Goal: Information Seeking & Learning: Get advice/opinions

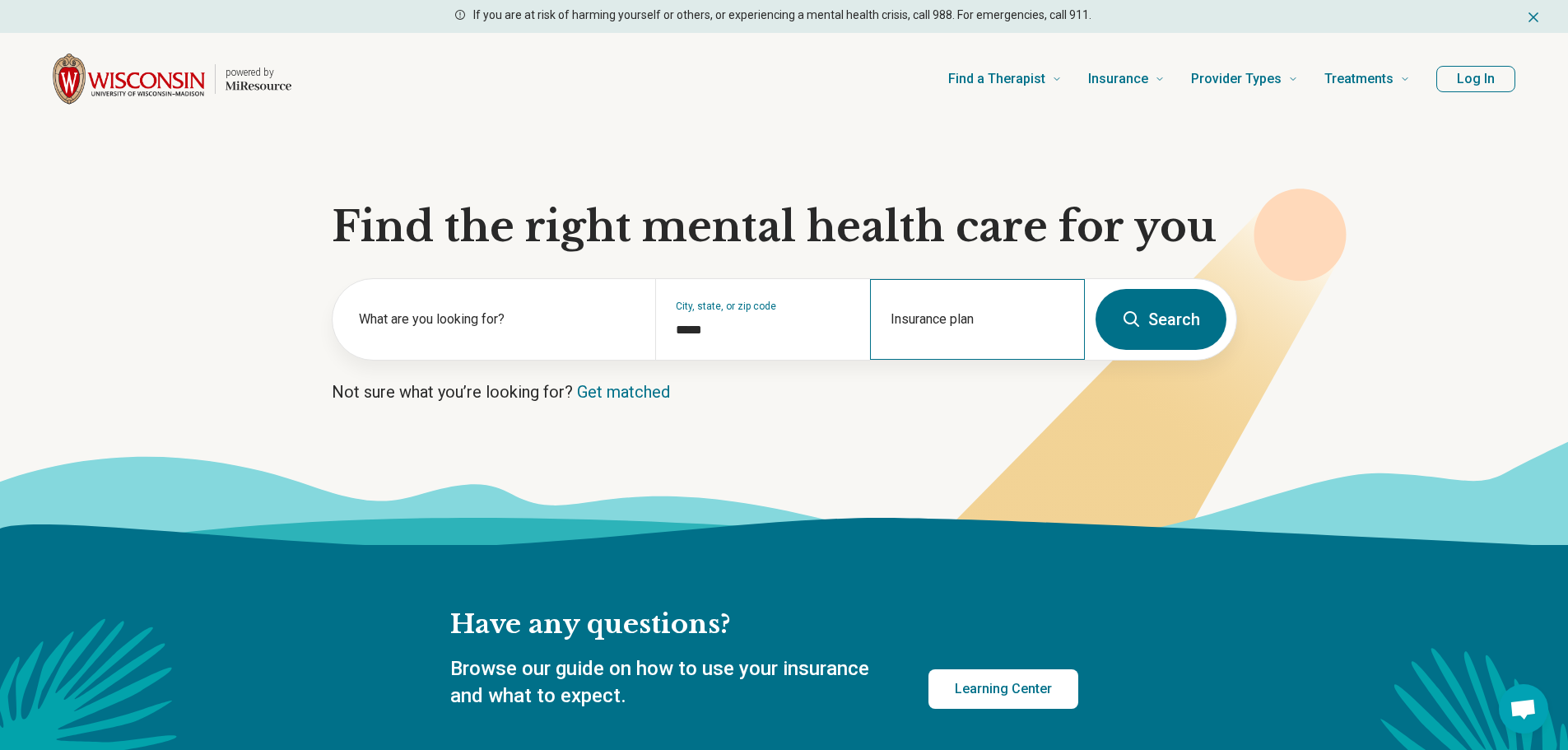
type input "*****"
click at [908, 320] on div "Insurance plan" at bounding box center [977, 319] width 214 height 81
click at [906, 379] on div "Quartz" at bounding box center [908, 390] width 71 height 33
type input "******"
drag, startPoint x: 1227, startPoint y: 291, endPoint x: 1213, endPoint y: 292, distance: 14.0
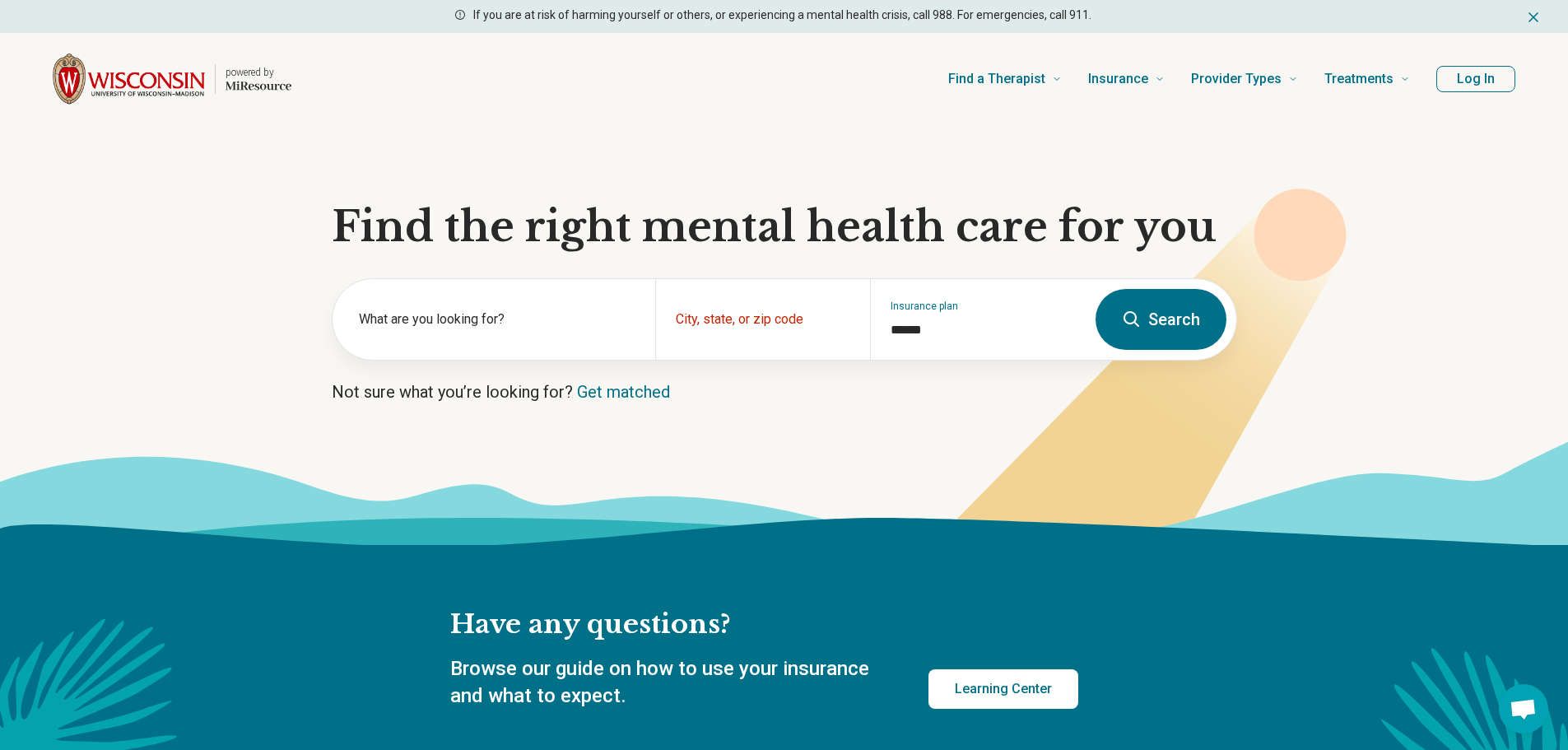
click at [1222, 291] on form "What are you looking for? City, state, or zip code Insurance plan ****** Search" at bounding box center [784, 319] width 906 height 83
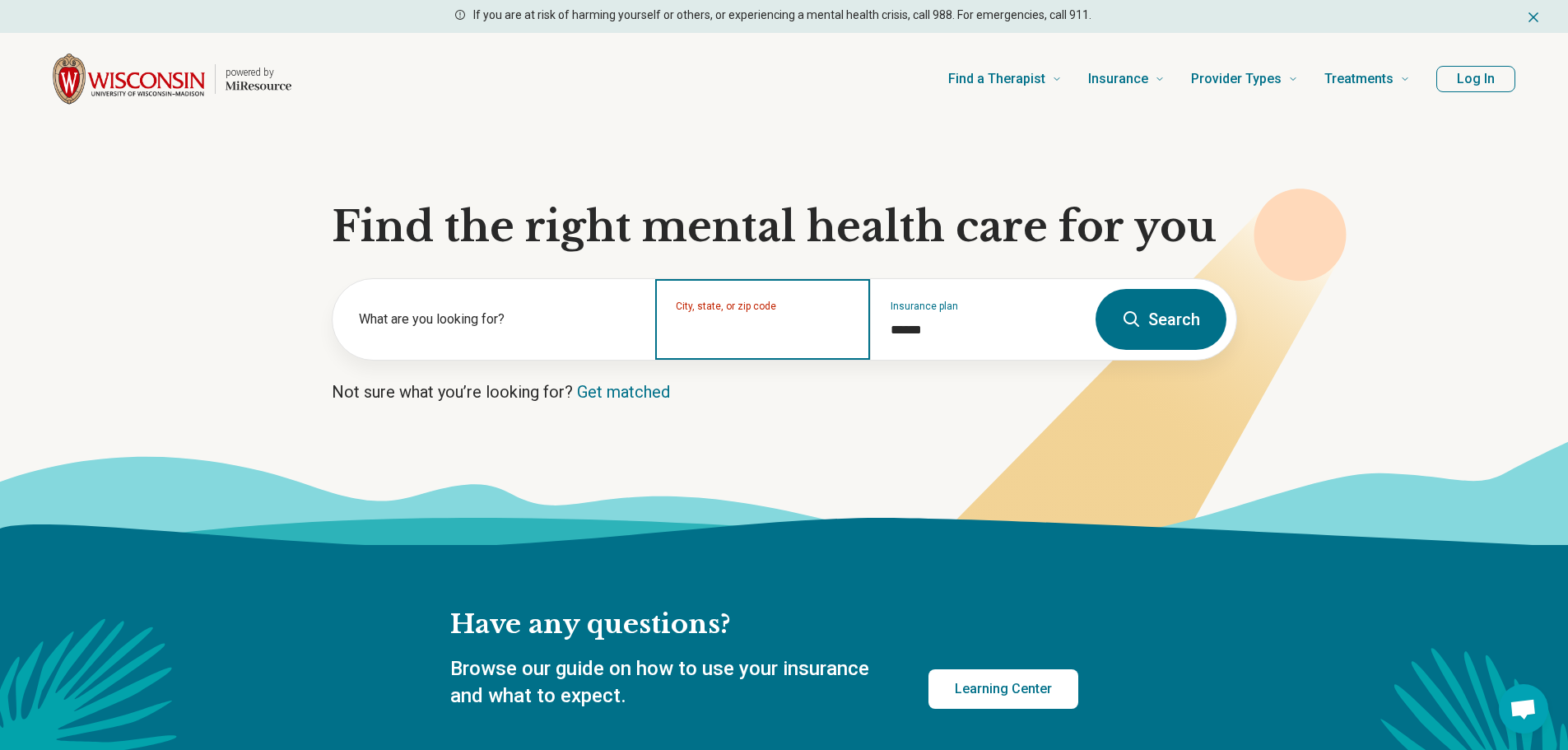
click at [736, 333] on input "City, state, or zip code" at bounding box center [763, 330] width 175 height 20
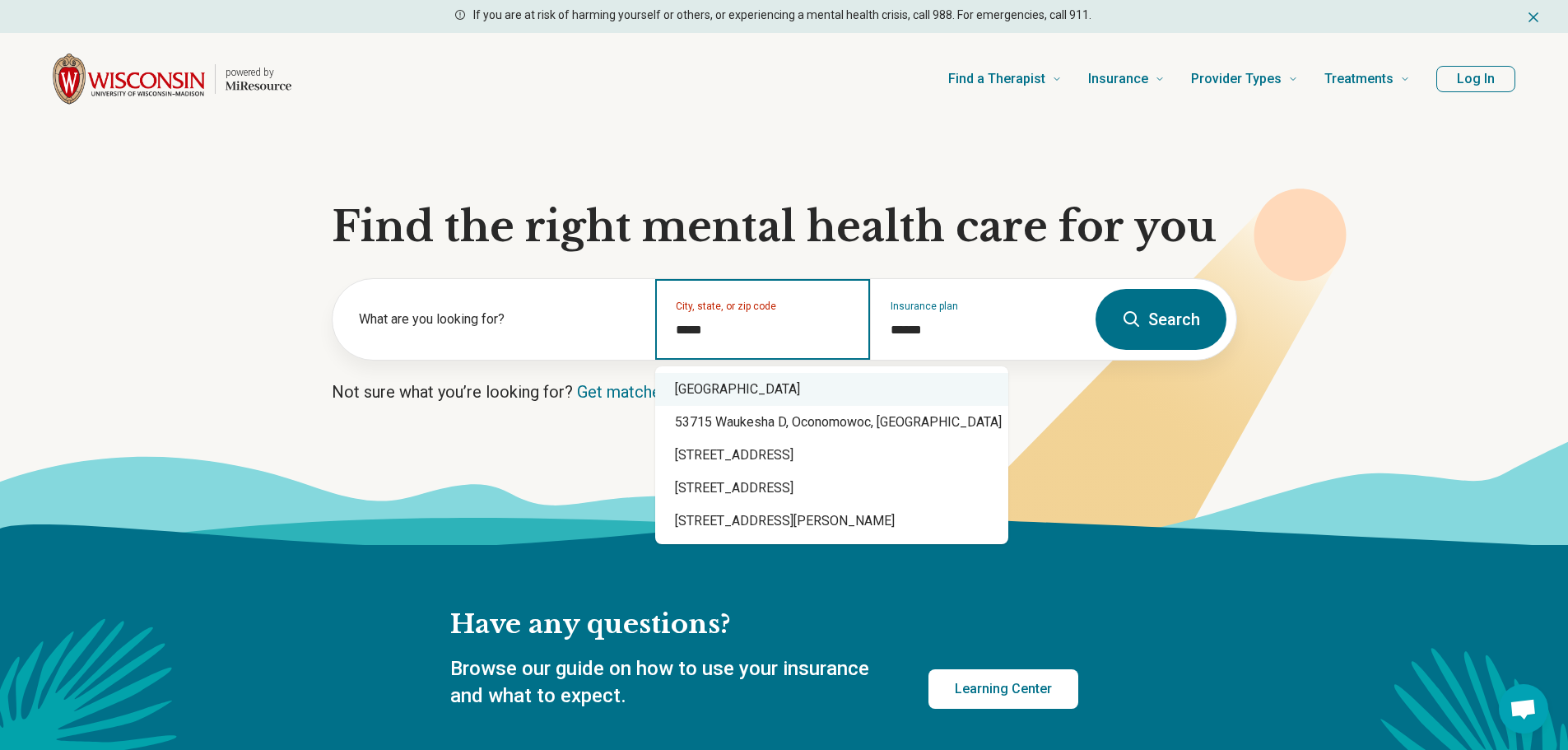
click at [775, 396] on div "[GEOGRAPHIC_DATA]" at bounding box center [831, 389] width 353 height 33
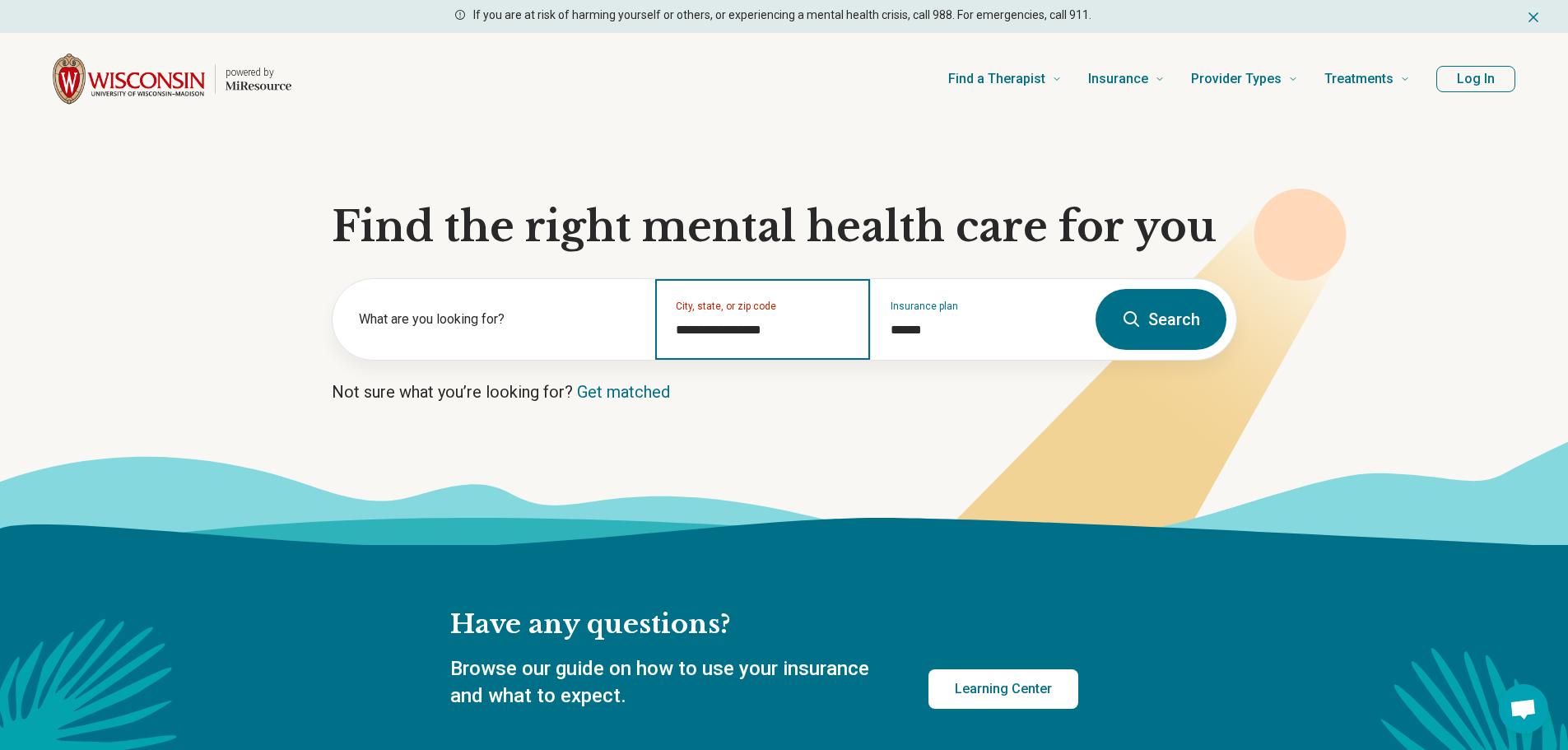
type input "**********"
click at [1147, 327] on button "Search" at bounding box center [1161, 319] width 131 height 61
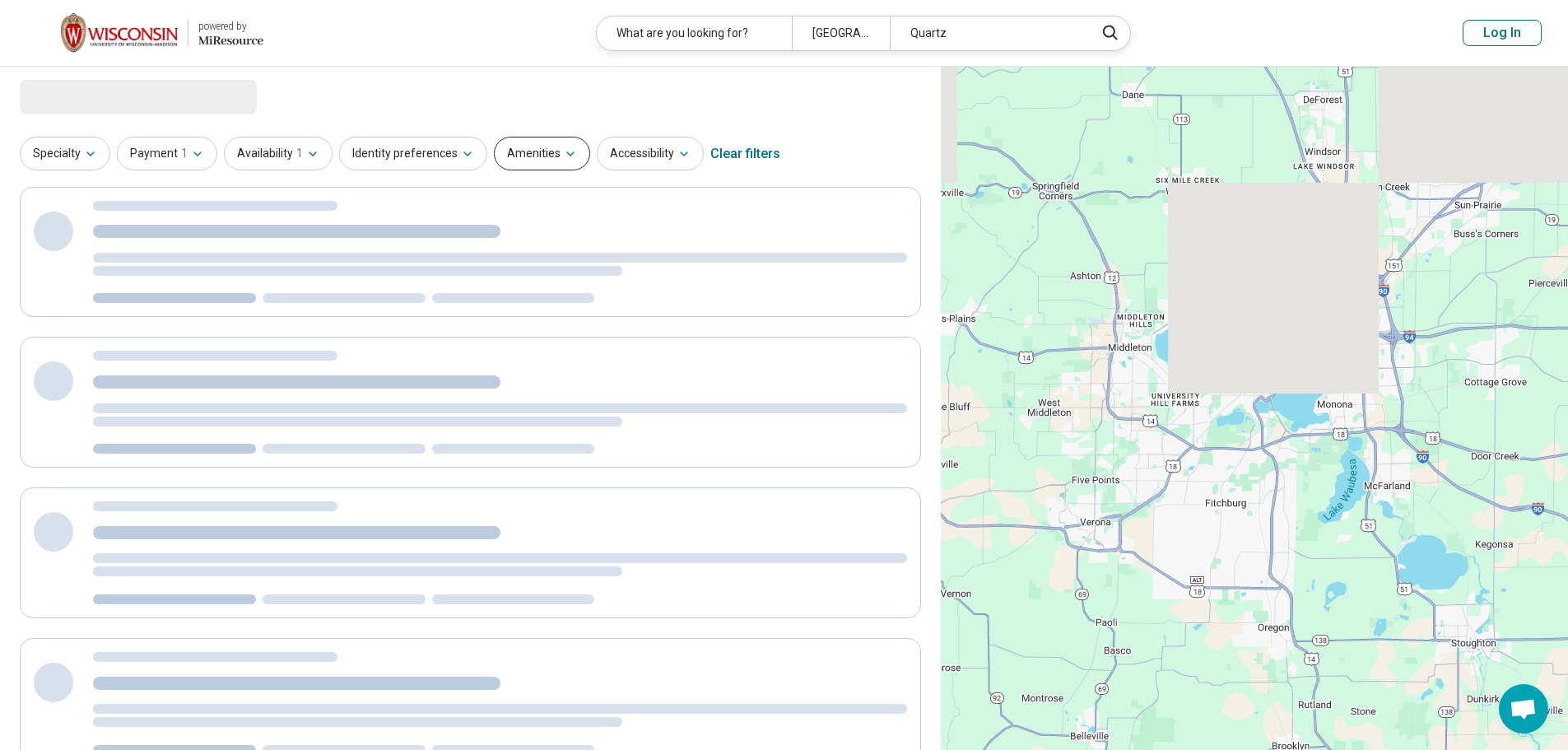
click at [514, 155] on button "Amenities" at bounding box center [542, 153] width 96 height 34
select select "***"
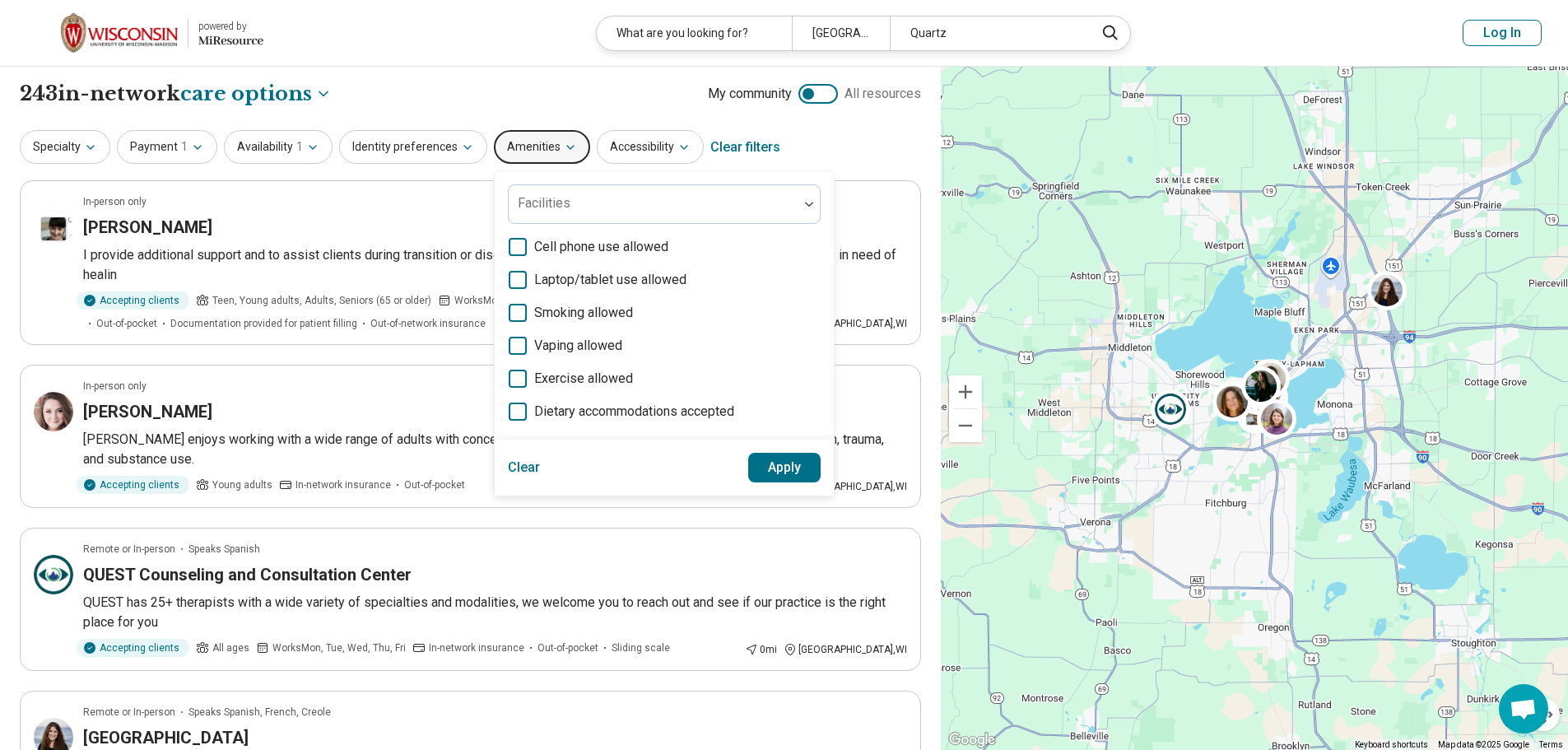
click at [514, 155] on button "Amenities" at bounding box center [542, 146] width 96 height 34
click at [430, 155] on button "Identity preferences" at bounding box center [413, 146] width 148 height 34
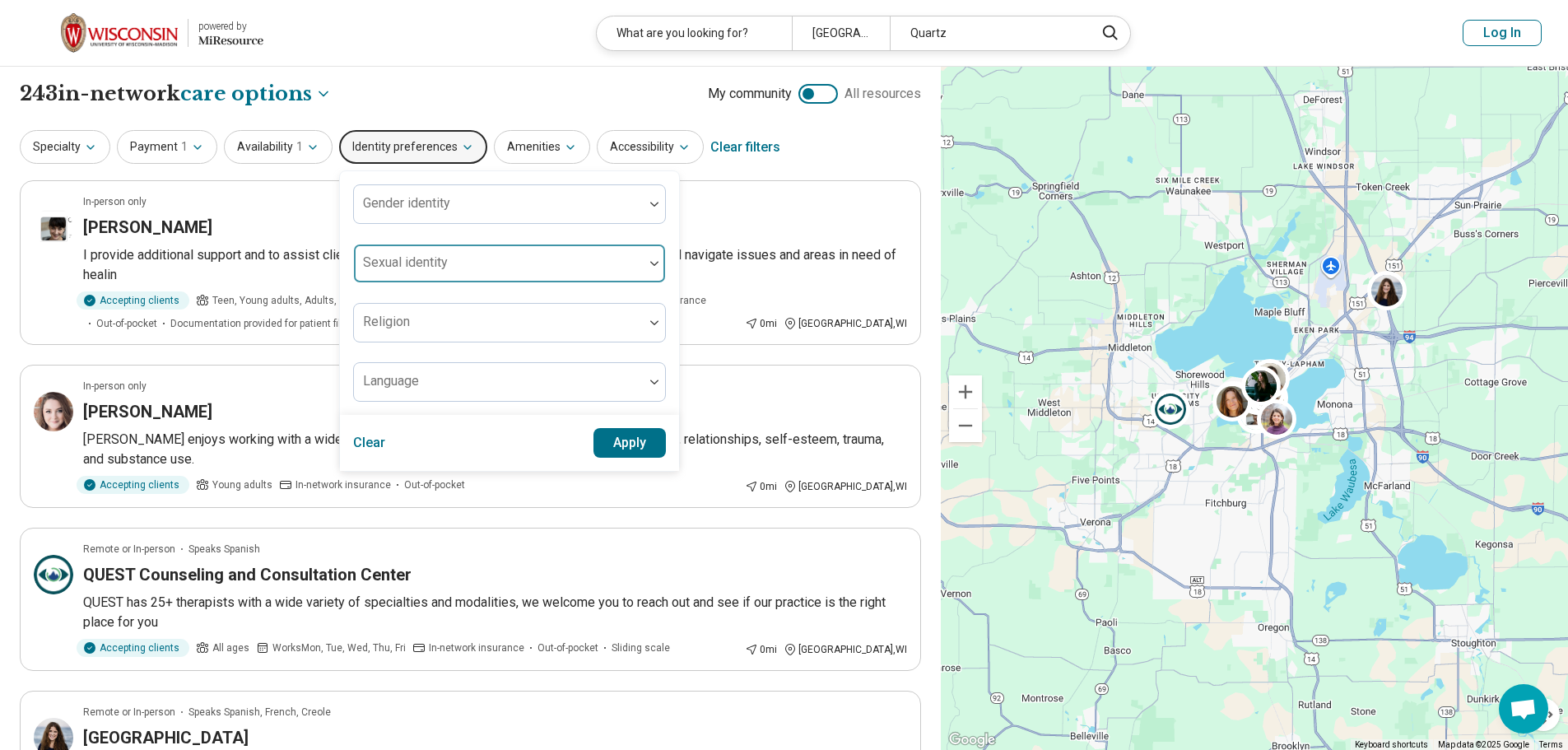
click at [449, 253] on div at bounding box center [498, 263] width 289 height 37
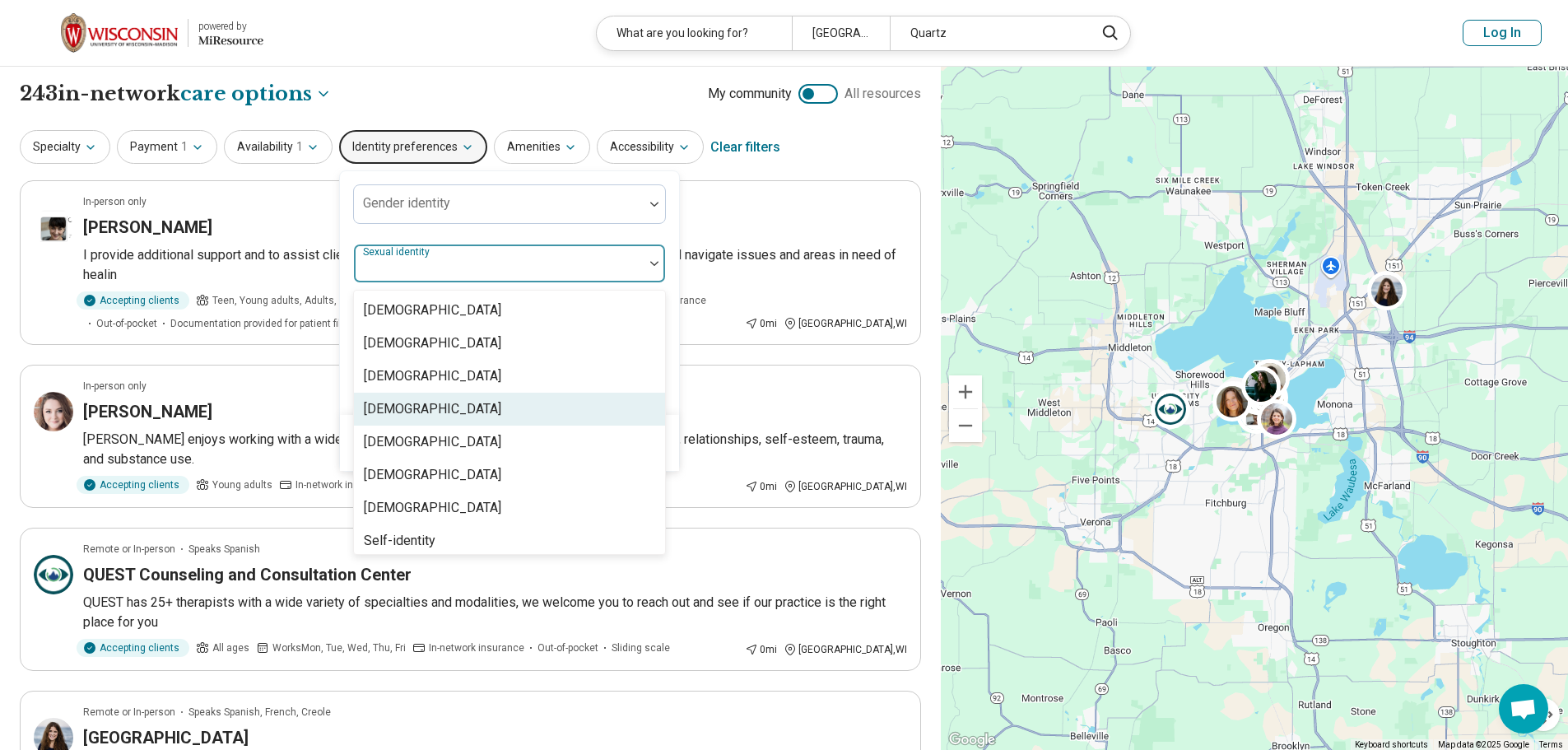
scroll to position [7, 0]
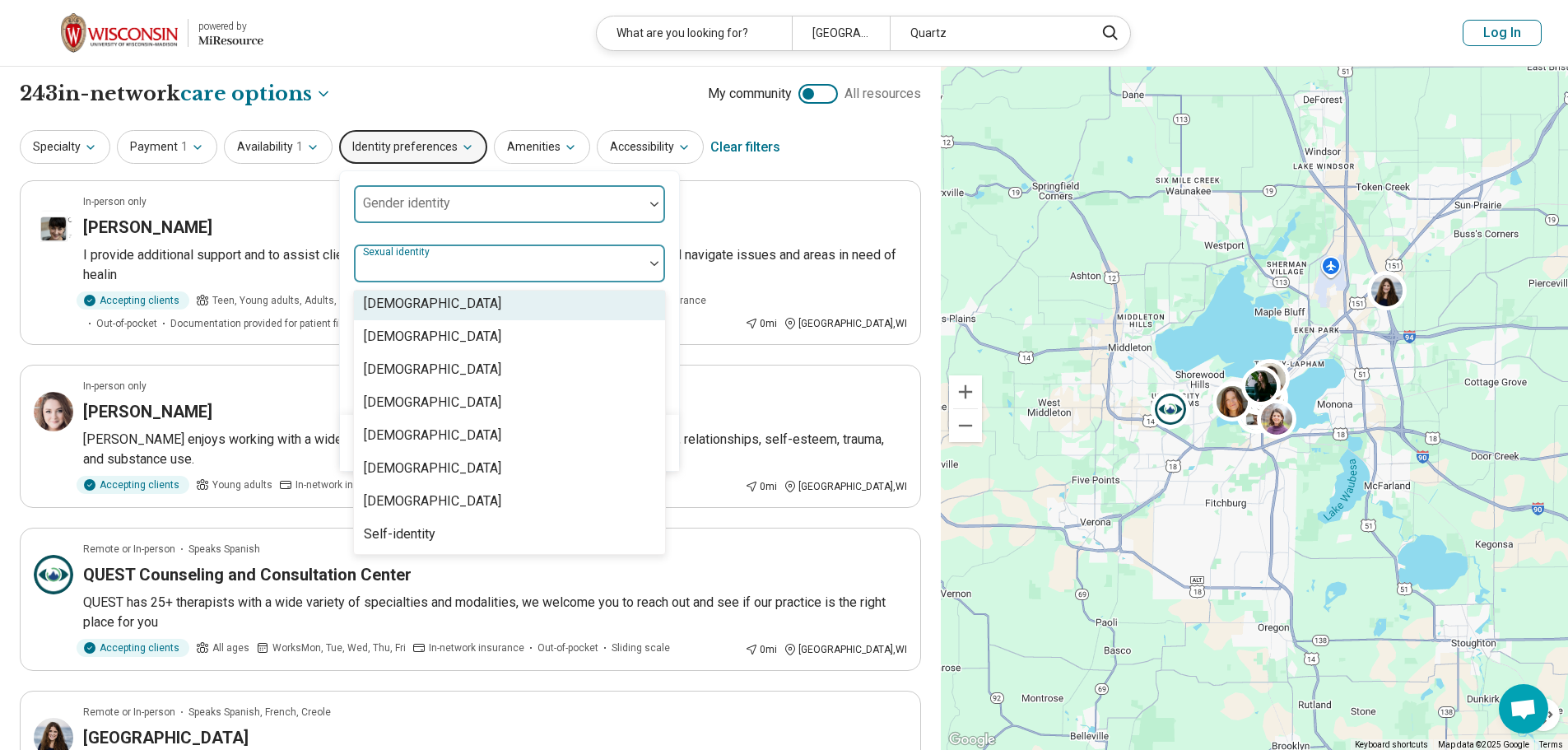
click at [440, 216] on div at bounding box center [499, 211] width 277 height 23
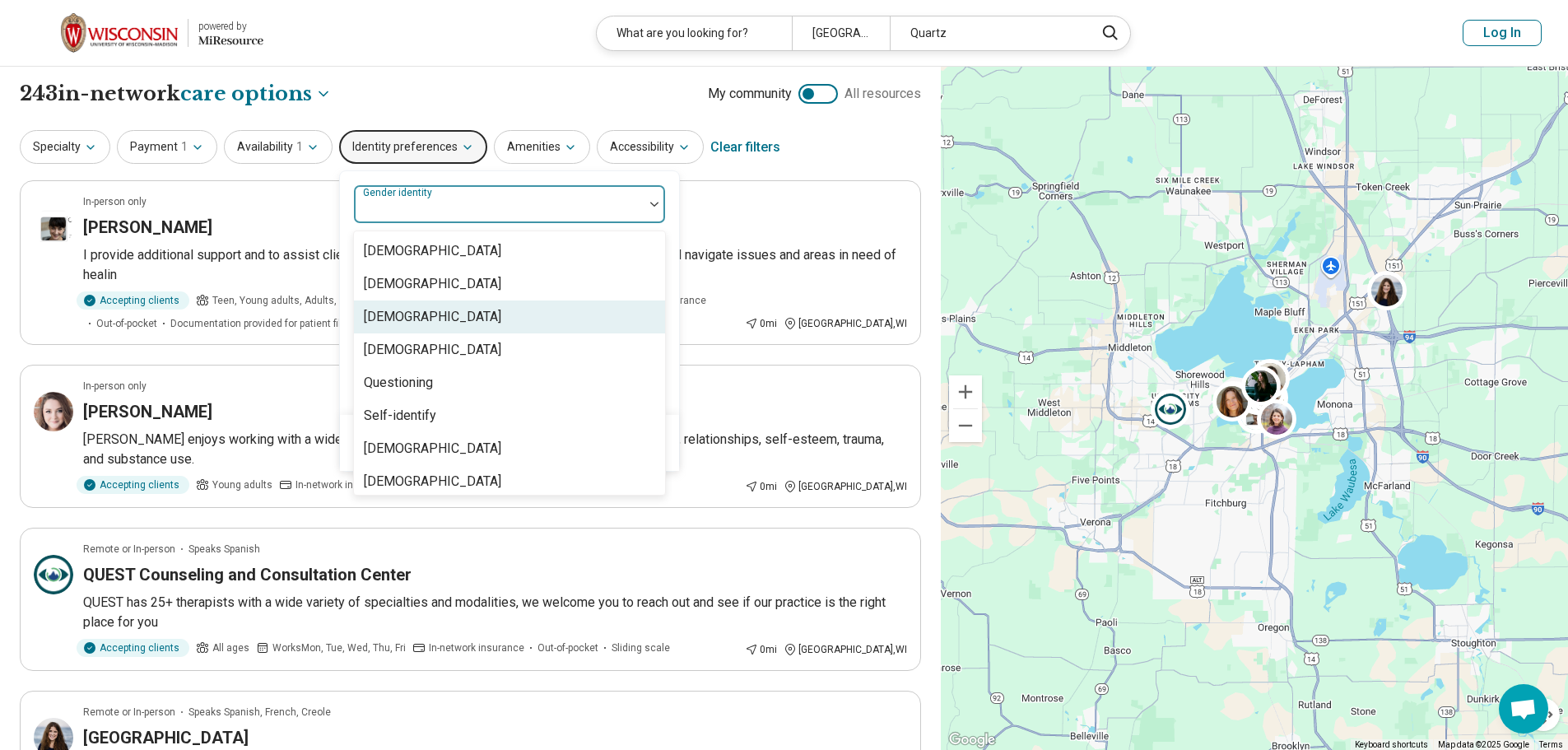
click at [422, 329] on div "[DEMOGRAPHIC_DATA]" at bounding box center [510, 316] width 311 height 33
click at [414, 316] on div "[DEMOGRAPHIC_DATA]" at bounding box center [432, 316] width 137 height 20
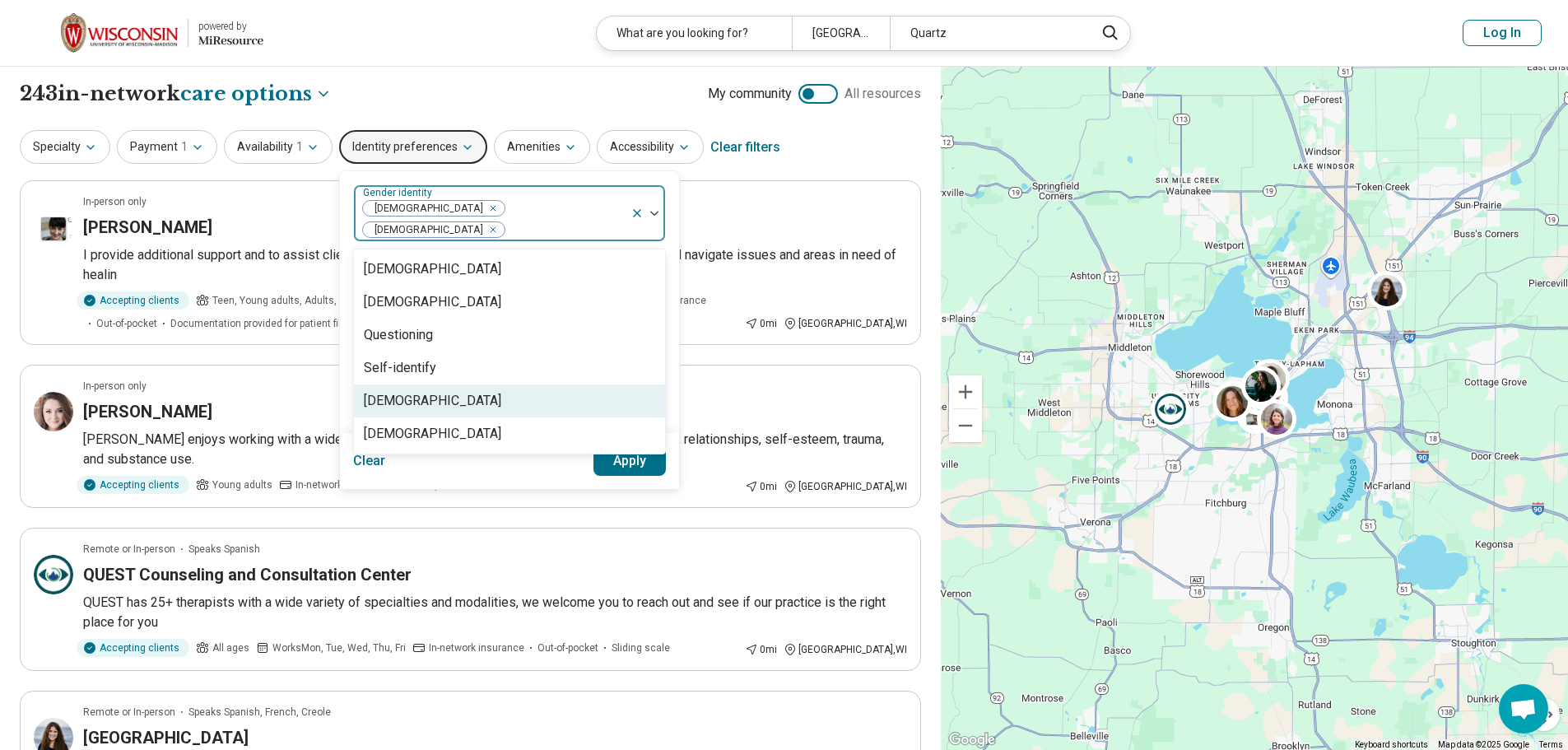
click at [436, 391] on div "[DEMOGRAPHIC_DATA]" at bounding box center [432, 401] width 137 height 20
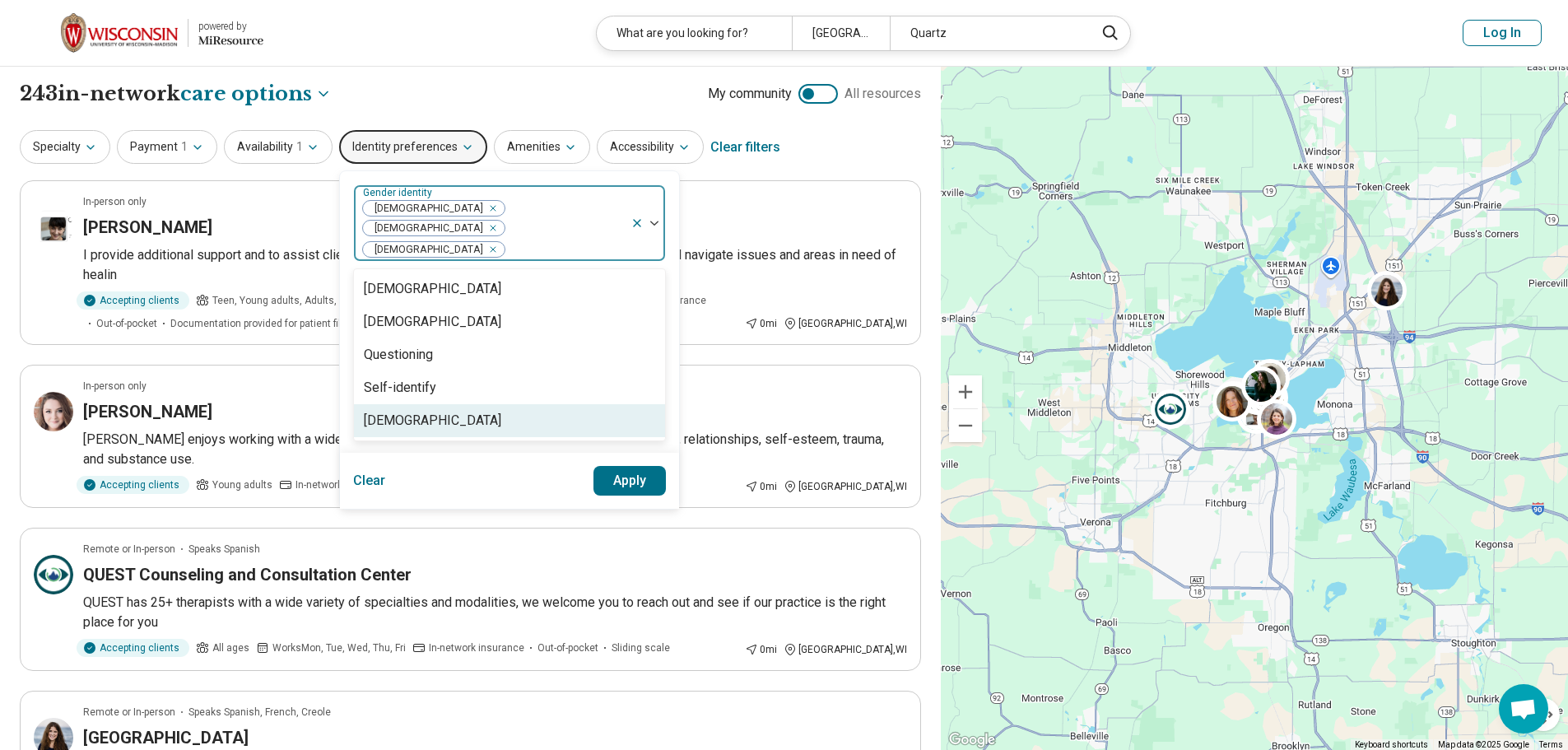
click at [436, 411] on div "[DEMOGRAPHIC_DATA]" at bounding box center [432, 420] width 137 height 20
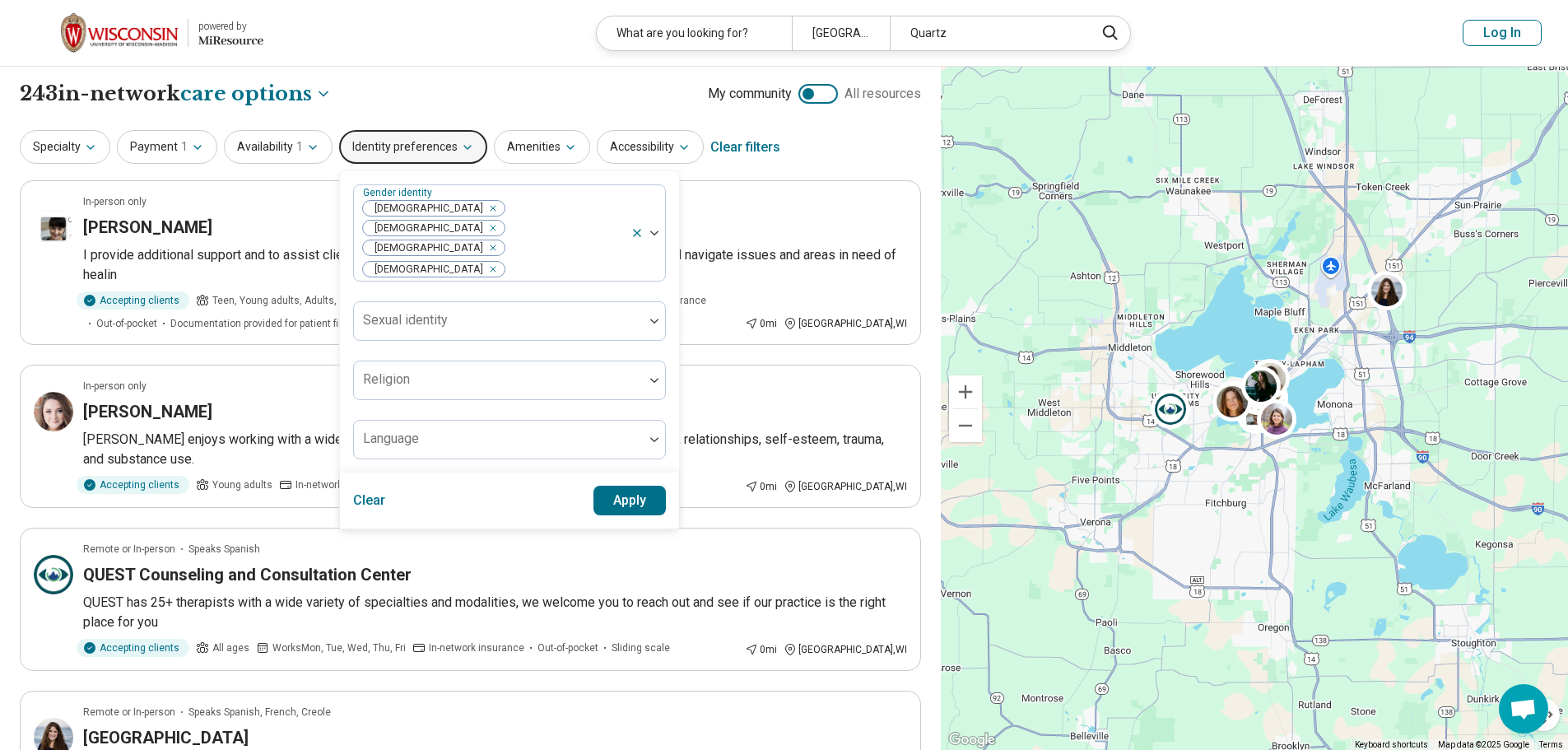
click at [635, 486] on button "Apply" at bounding box center [630, 500] width 73 height 30
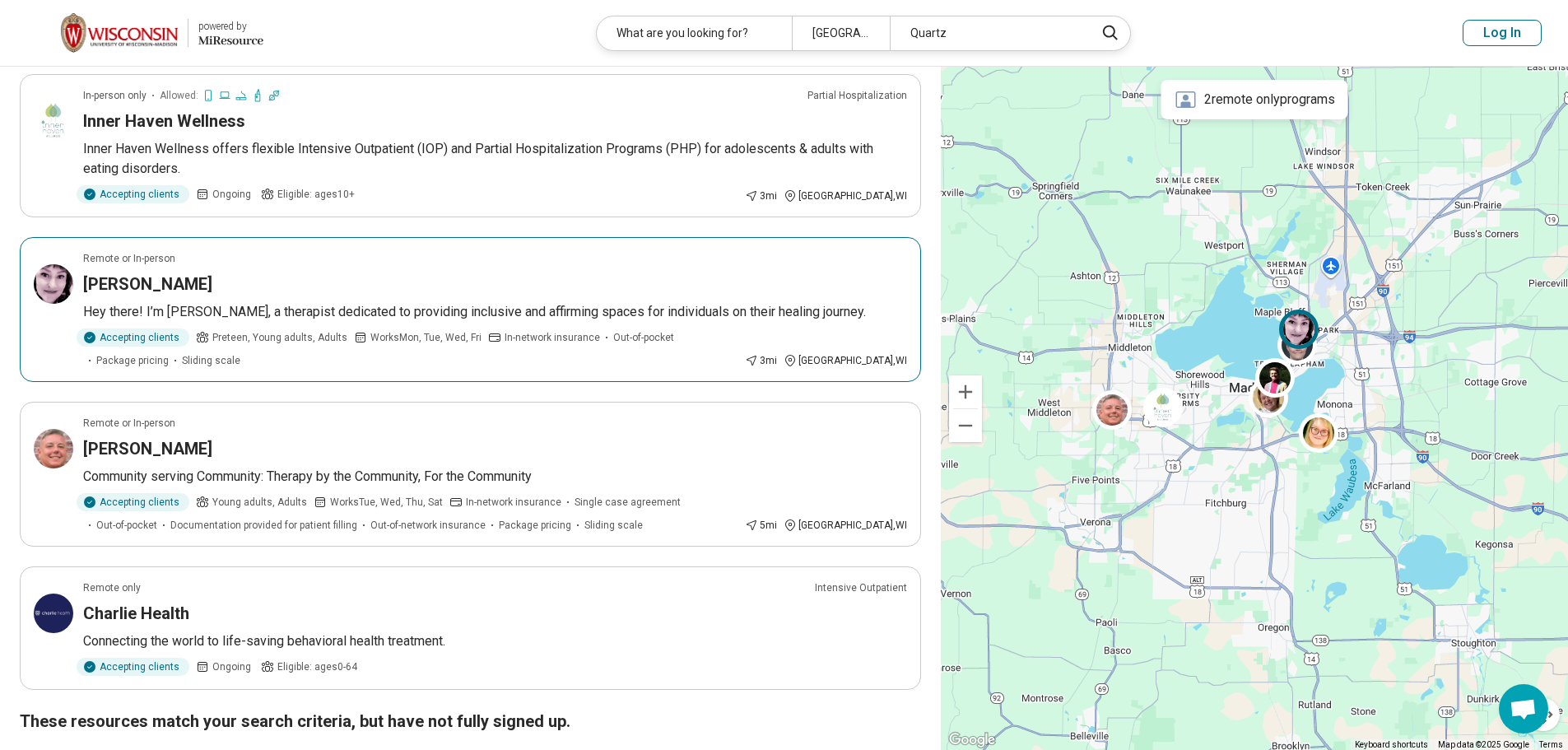
scroll to position [741, 0]
click at [368, 303] on p "Hey there! I’m [PERSON_NAME], a therapist dedicated to providing inclusive and …" at bounding box center [494, 312] width 824 height 20
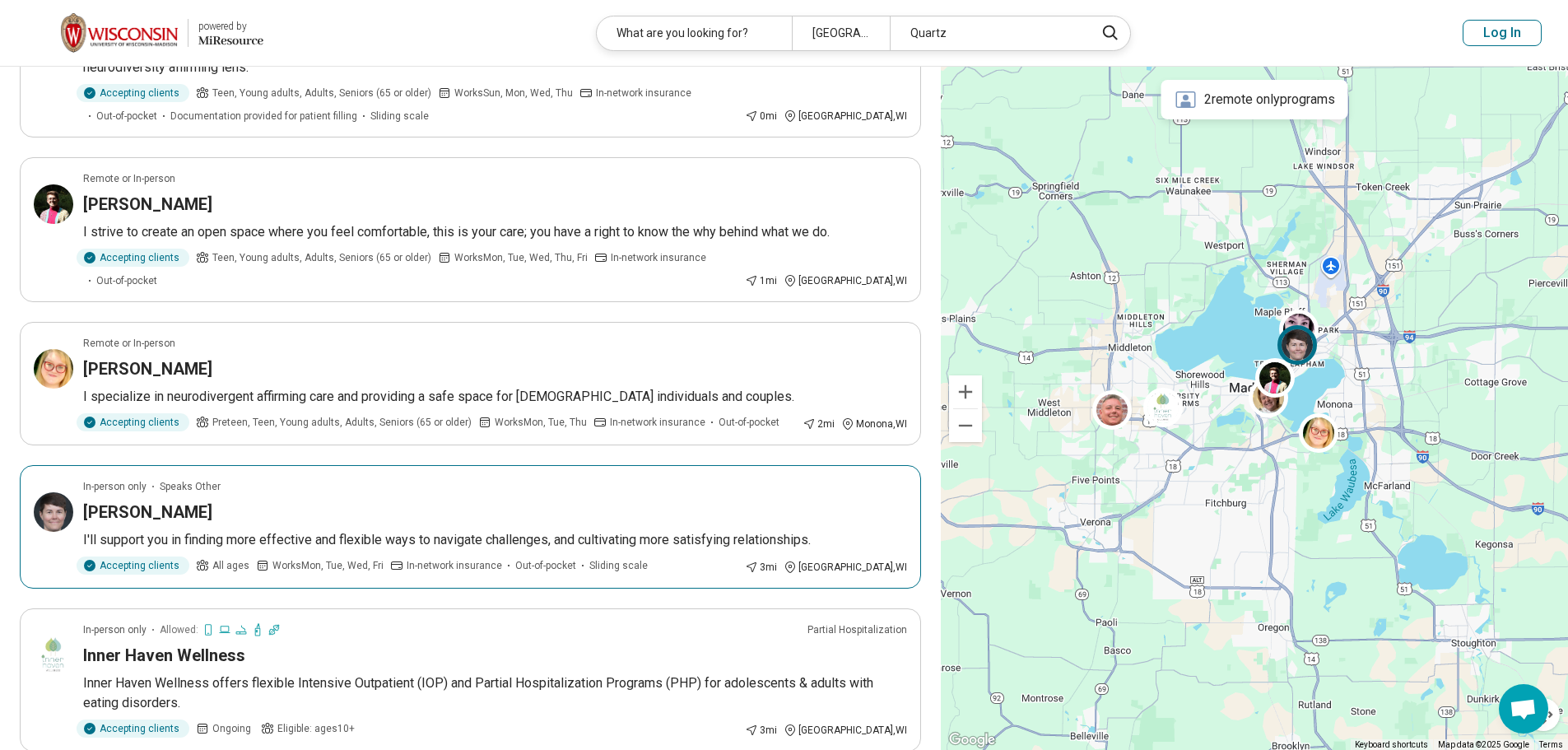
scroll to position [0, 0]
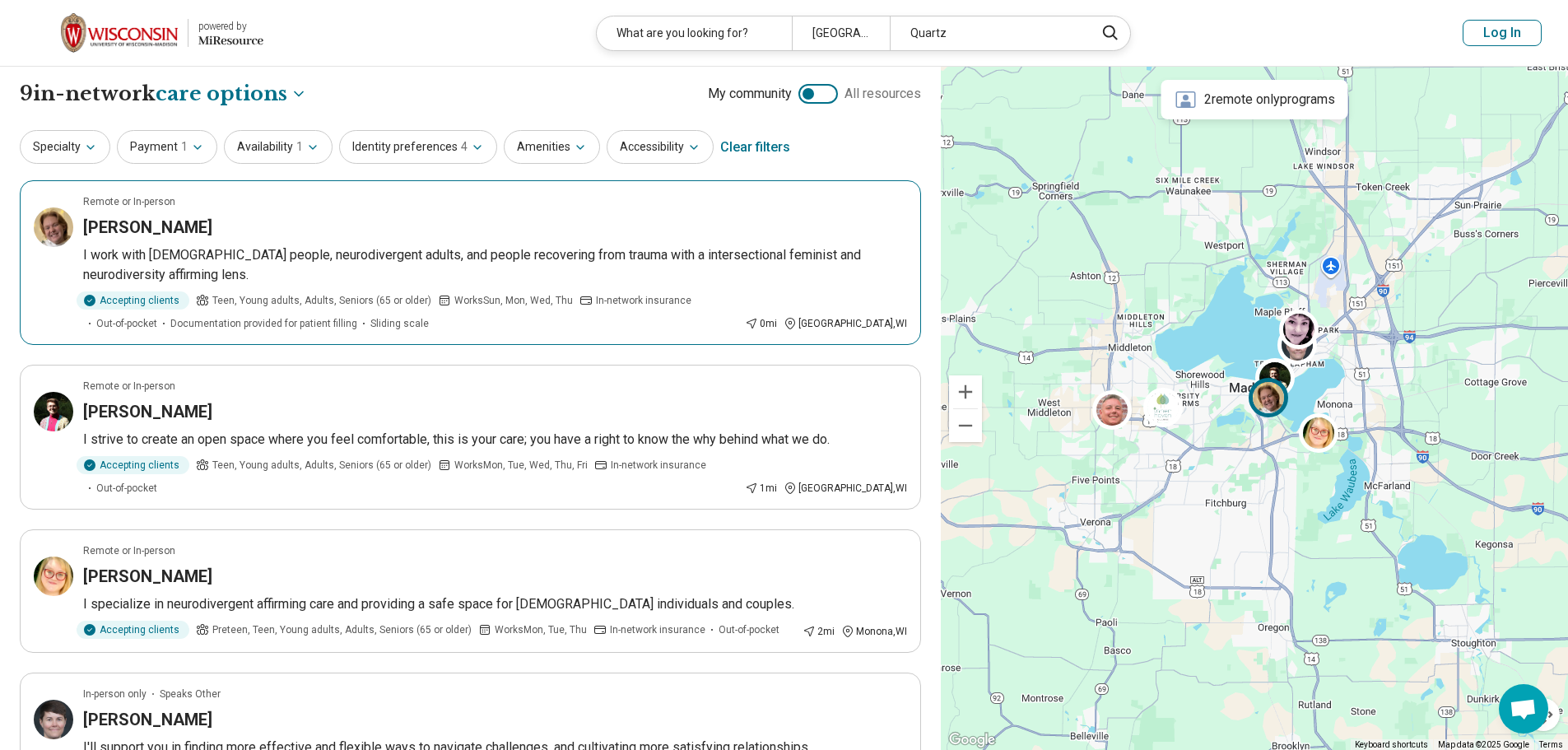
click at [568, 262] on p "I work with [DEMOGRAPHIC_DATA] people, neurodivergent adults, and people recove…" at bounding box center [494, 264] width 824 height 39
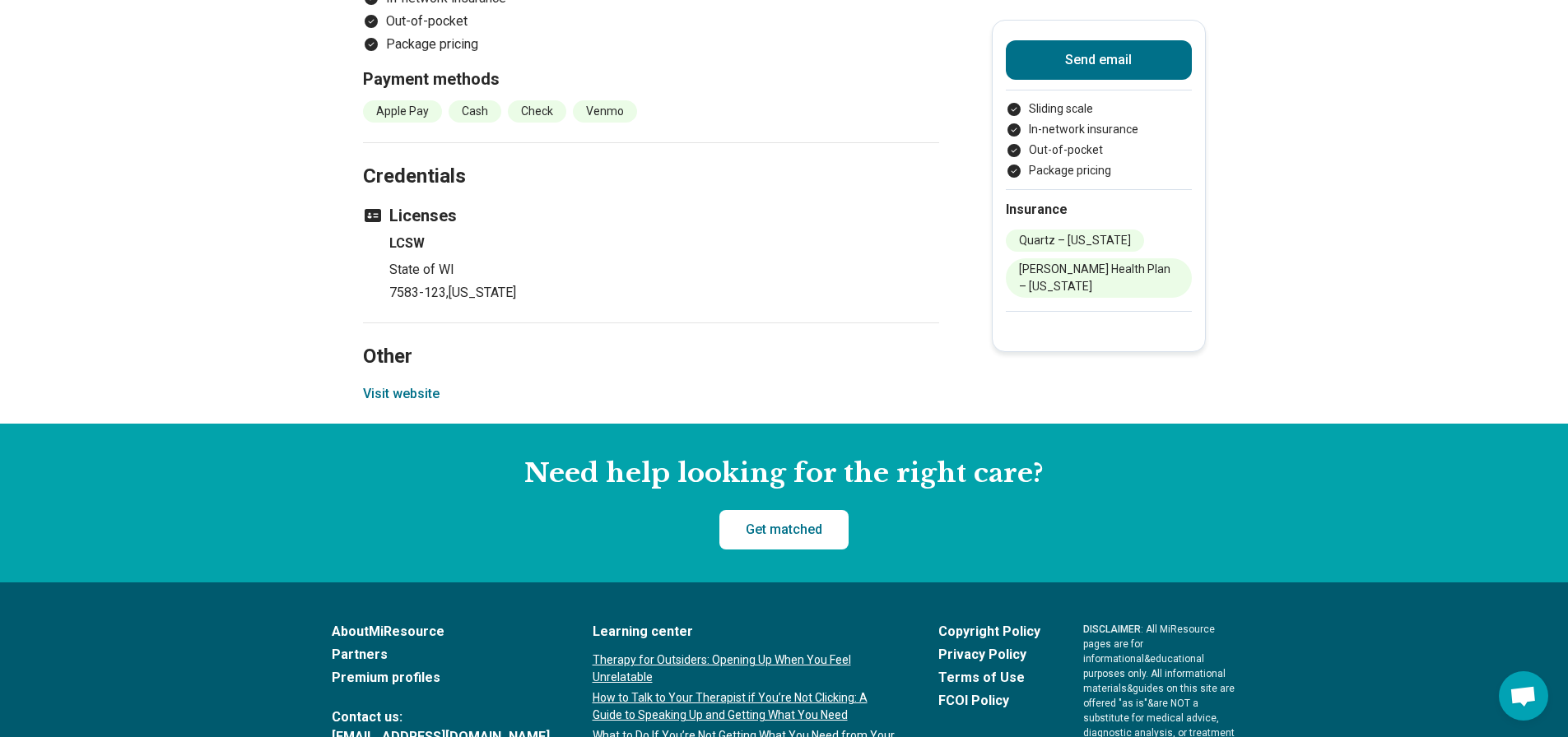
scroll to position [1751, 0]
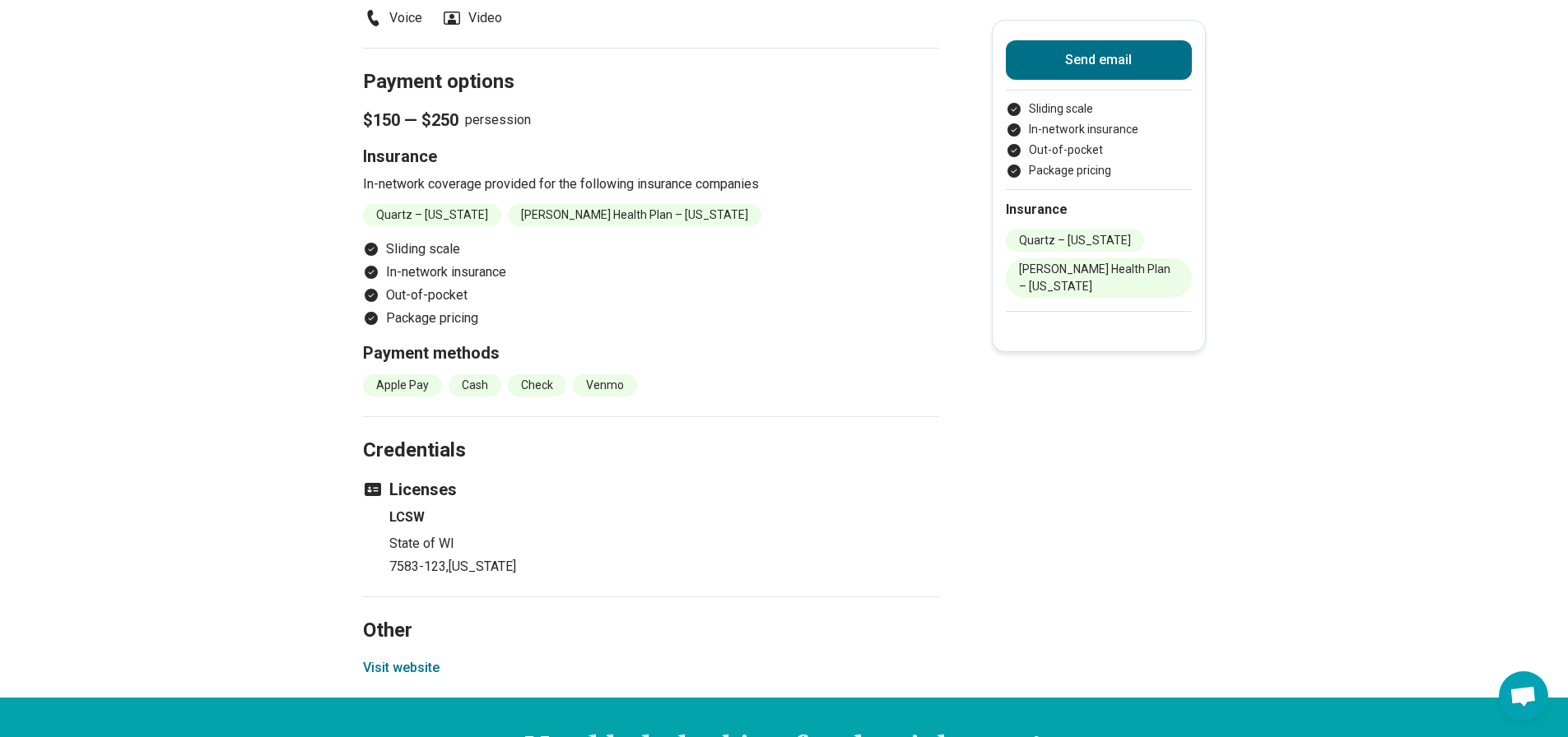
click at [414, 658] on button "Visit website" at bounding box center [402, 668] width 77 height 20
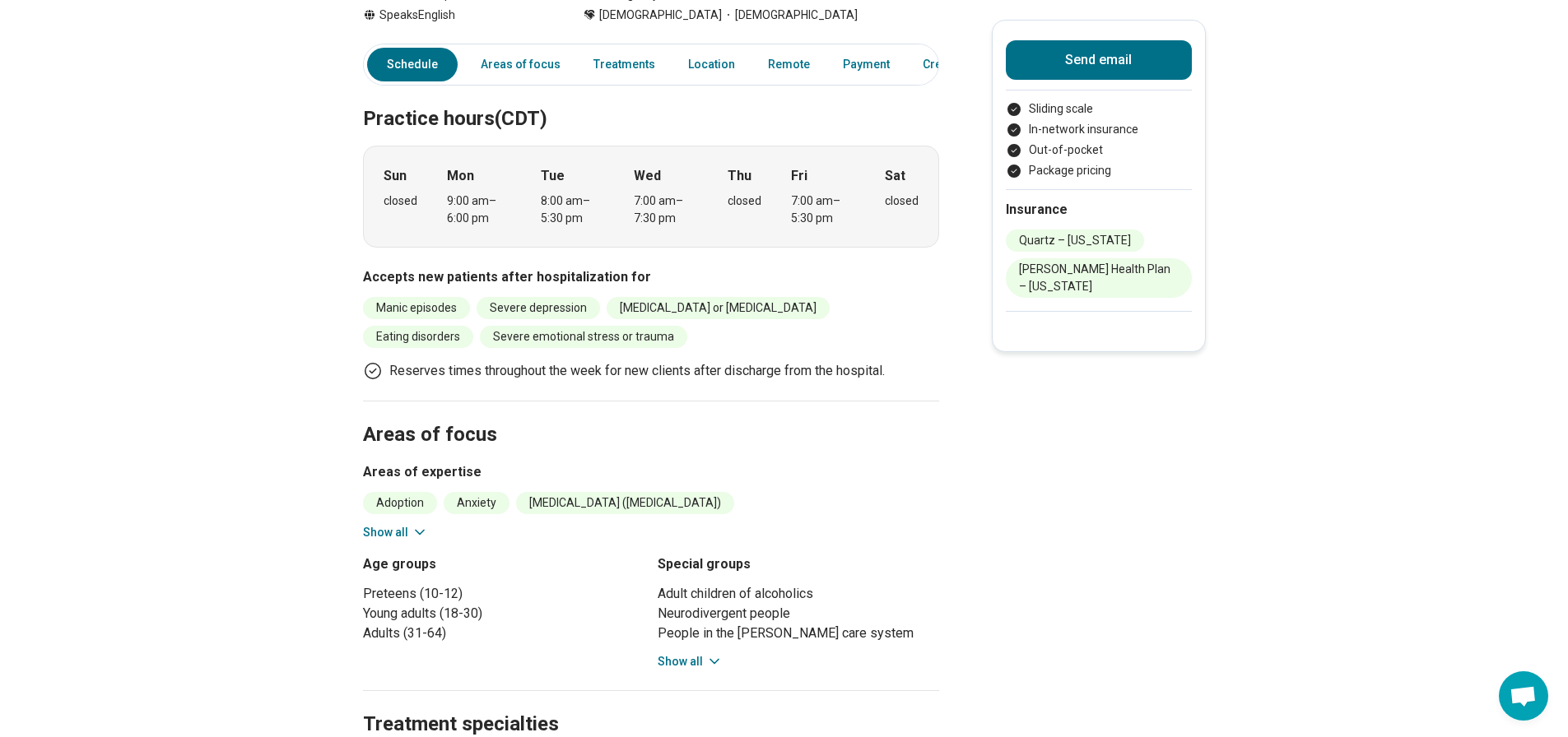
scroll to position [270, 0]
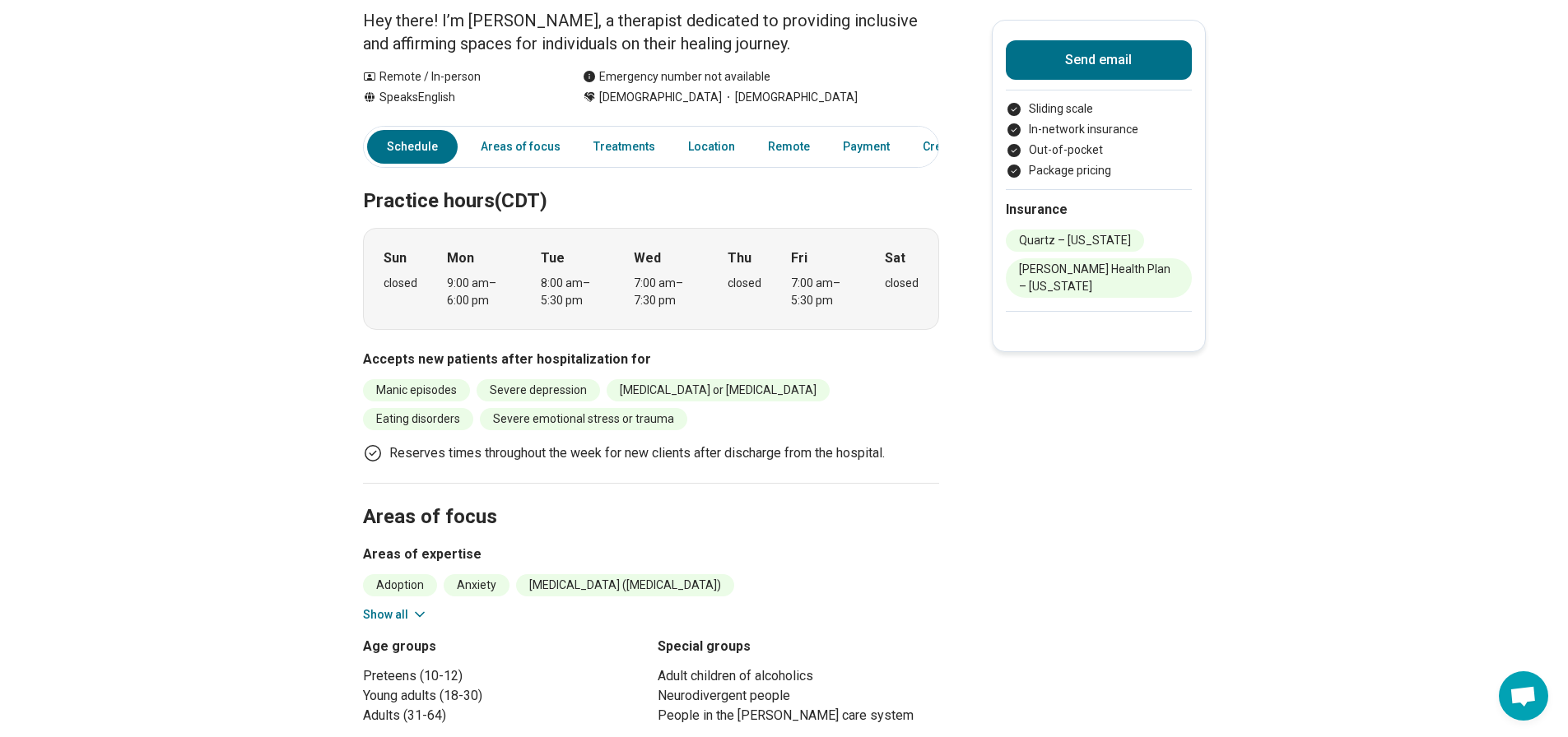
click at [402, 606] on button "Show all" at bounding box center [396, 615] width 65 height 17
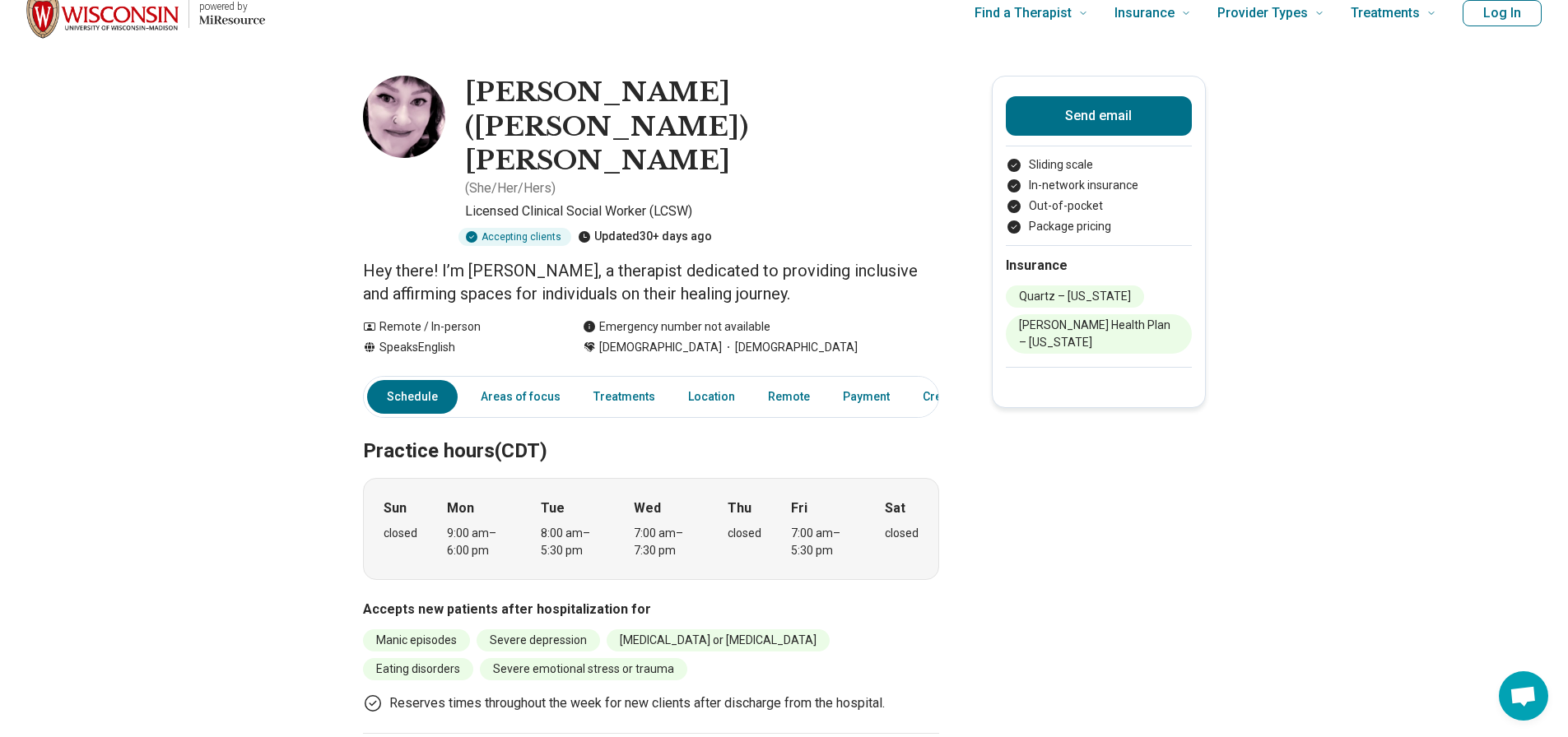
scroll to position [0, 0]
